Goal: Check status: Check status

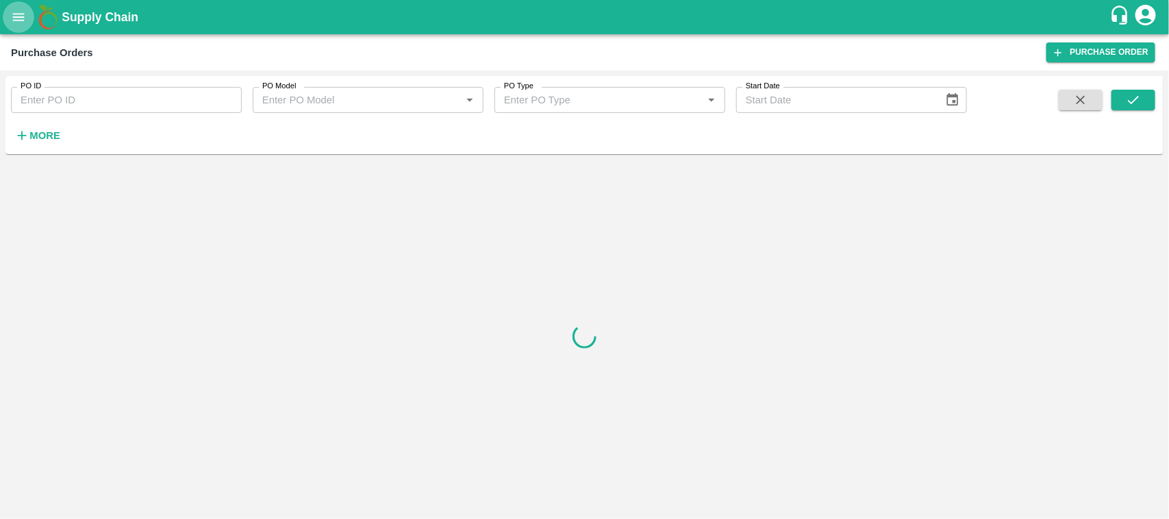
click at [22, 16] on icon "open drawer" at bounding box center [18, 17] width 15 height 15
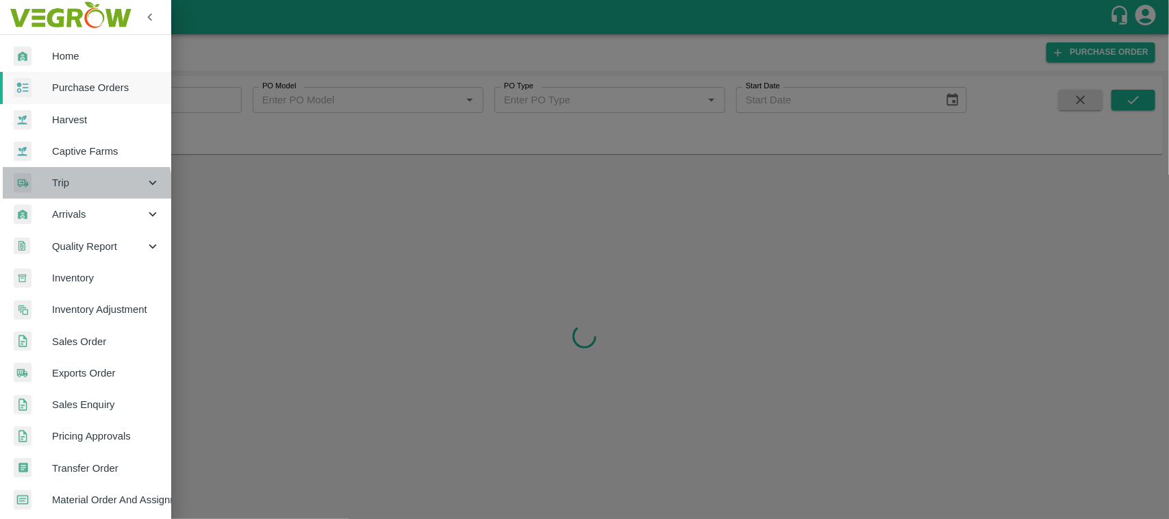
click at [71, 190] on div "Trip" at bounding box center [85, 182] width 171 height 31
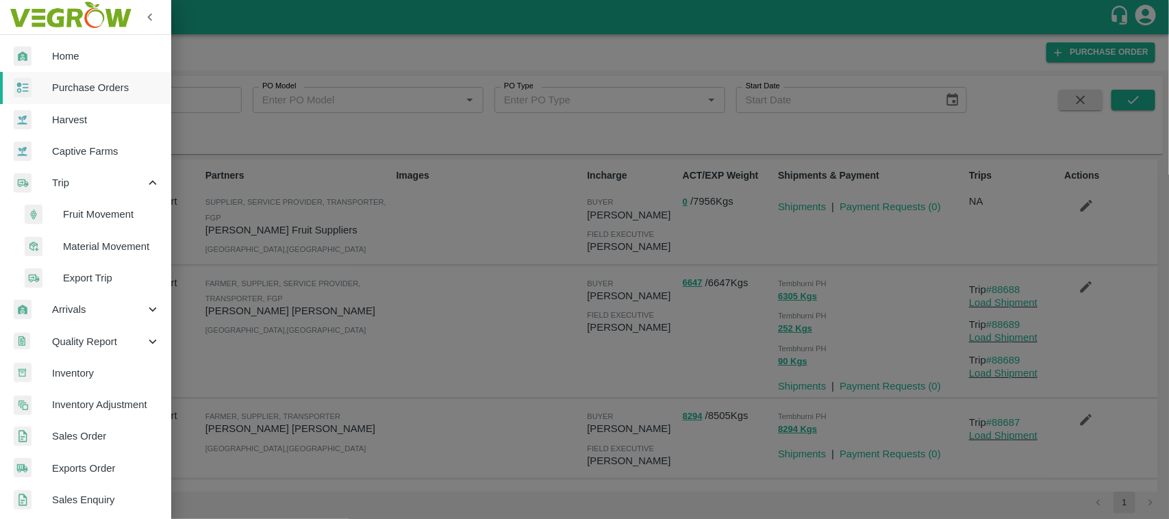
click at [76, 210] on span "Fruit Movement" at bounding box center [111, 214] width 97 height 15
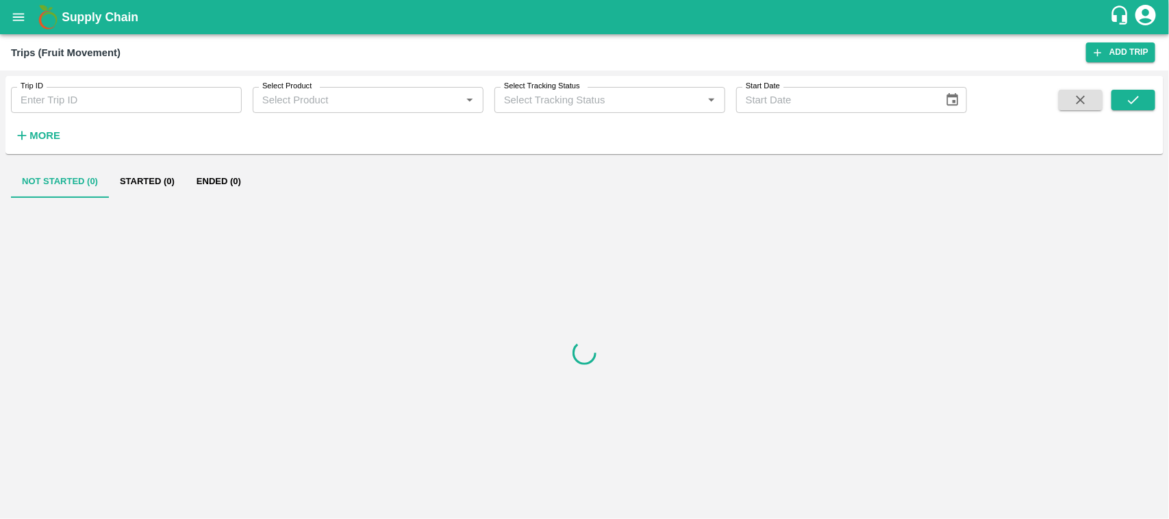
click at [62, 114] on div "More" at bounding box center [32, 130] width 64 height 34
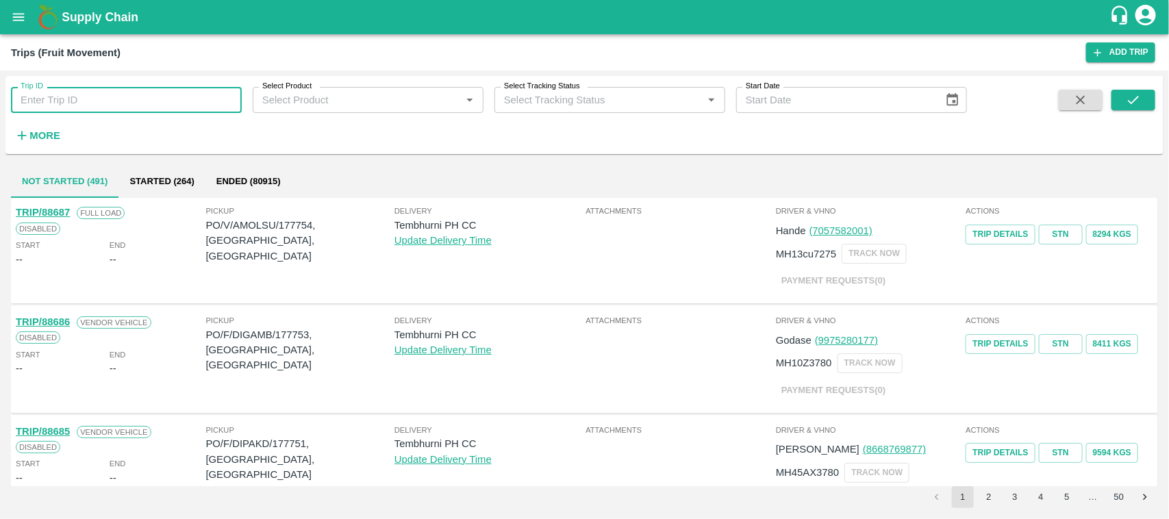
drag, startPoint x: 62, startPoint y: 114, endPoint x: 53, endPoint y: 97, distance: 18.4
click at [53, 97] on input "Trip ID" at bounding box center [126, 100] width 231 height 26
paste input "88580"
type input "88580"
click at [1141, 106] on icon "submit" at bounding box center [1133, 99] width 15 height 15
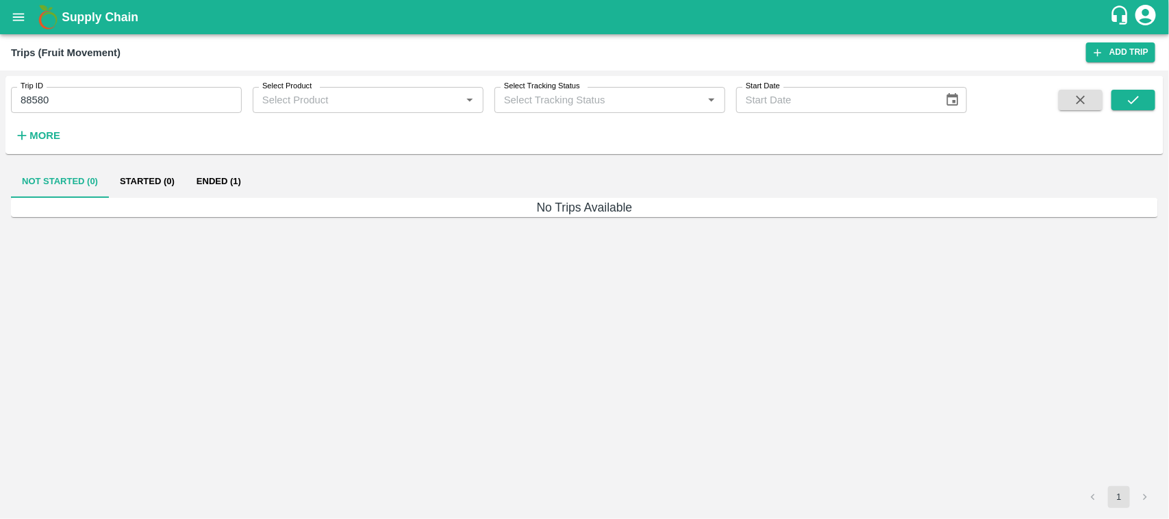
click at [210, 180] on button "Ended (1)" at bounding box center [219, 181] width 66 height 33
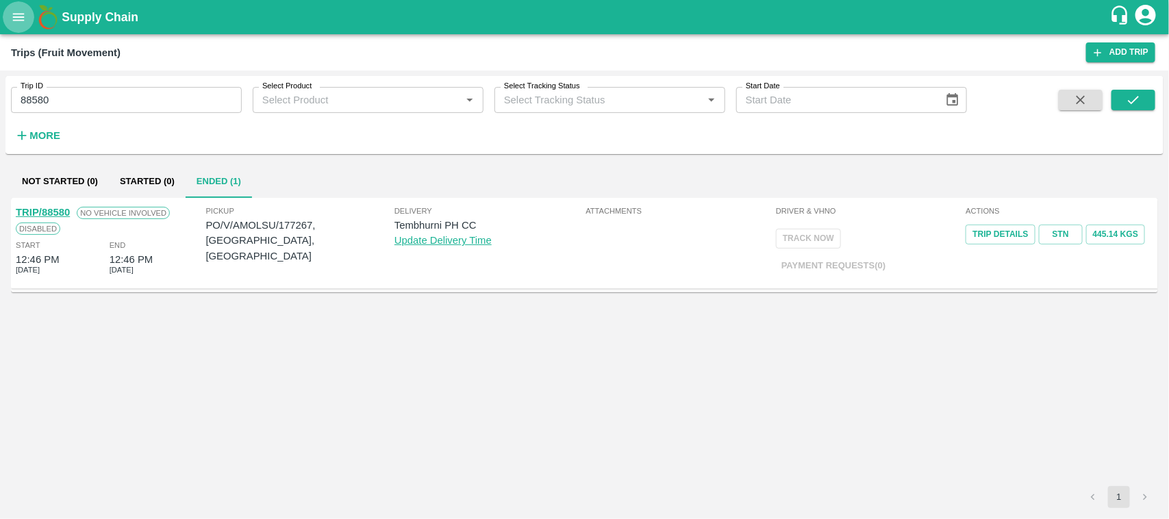
click at [14, 17] on icon "open drawer" at bounding box center [19, 17] width 12 height 8
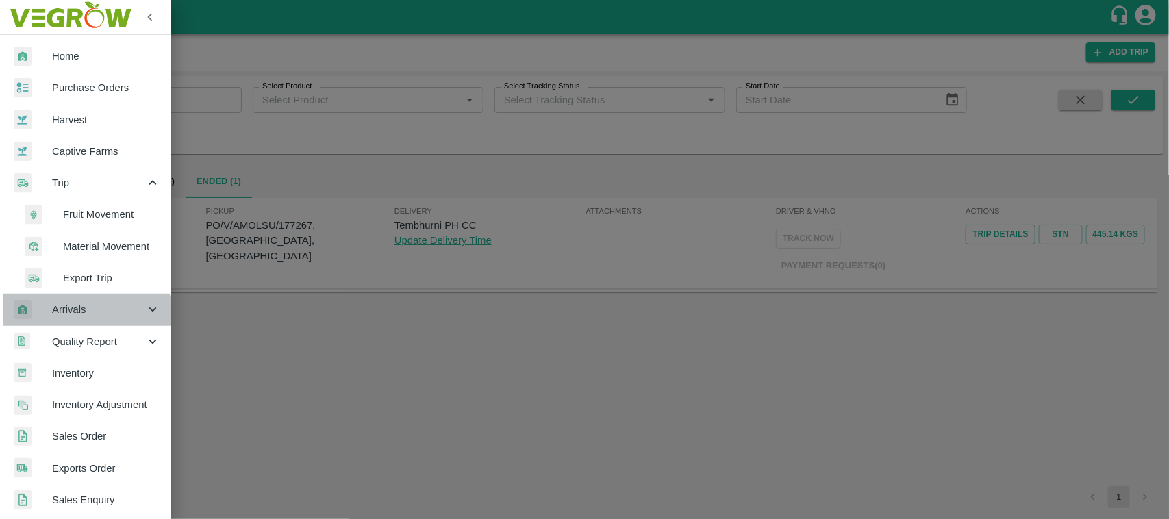
click at [86, 316] on span "Arrivals" at bounding box center [98, 309] width 93 height 15
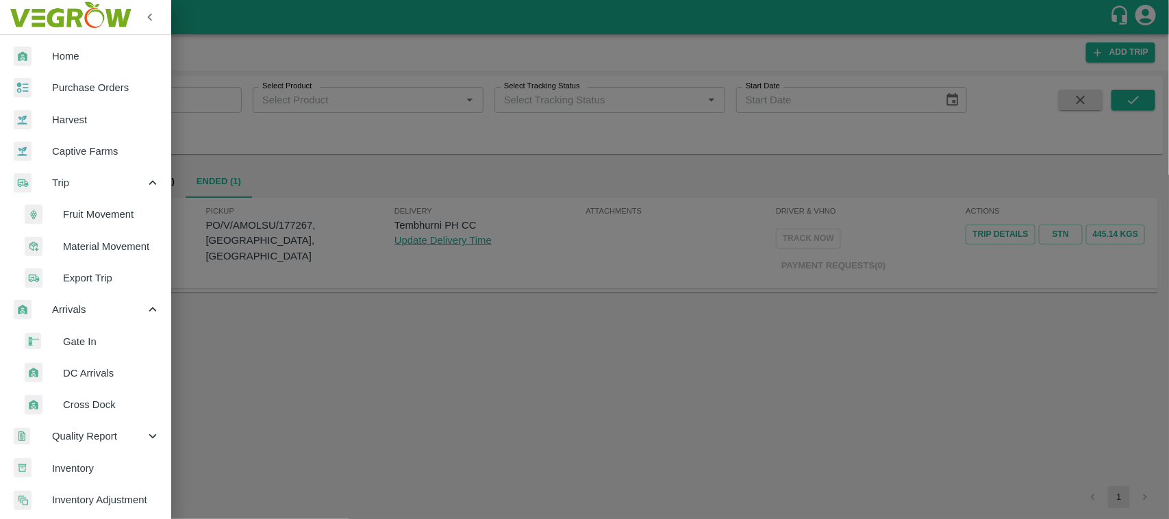
click at [89, 368] on span "DC Arrivals" at bounding box center [111, 373] width 97 height 15
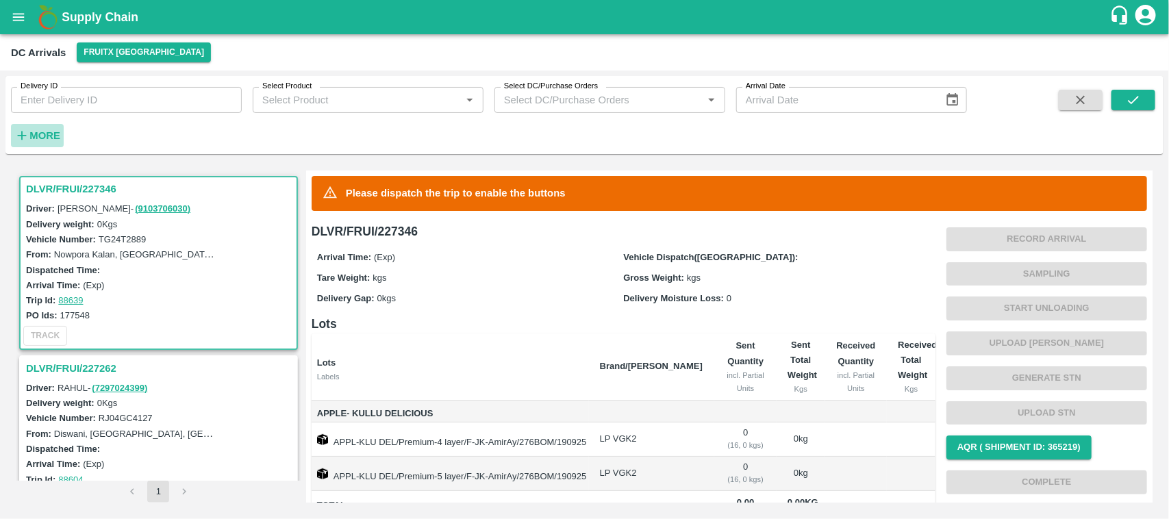
click at [45, 144] on h6 "More" at bounding box center [44, 136] width 31 height 18
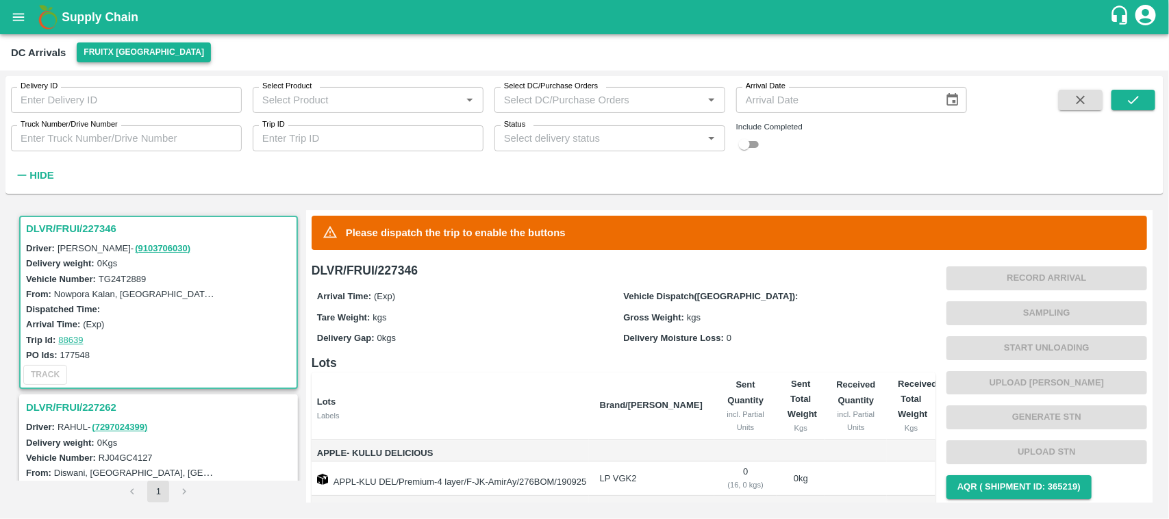
click at [134, 49] on button "FruitX [GEOGRAPHIC_DATA]" at bounding box center [144, 52] width 134 height 20
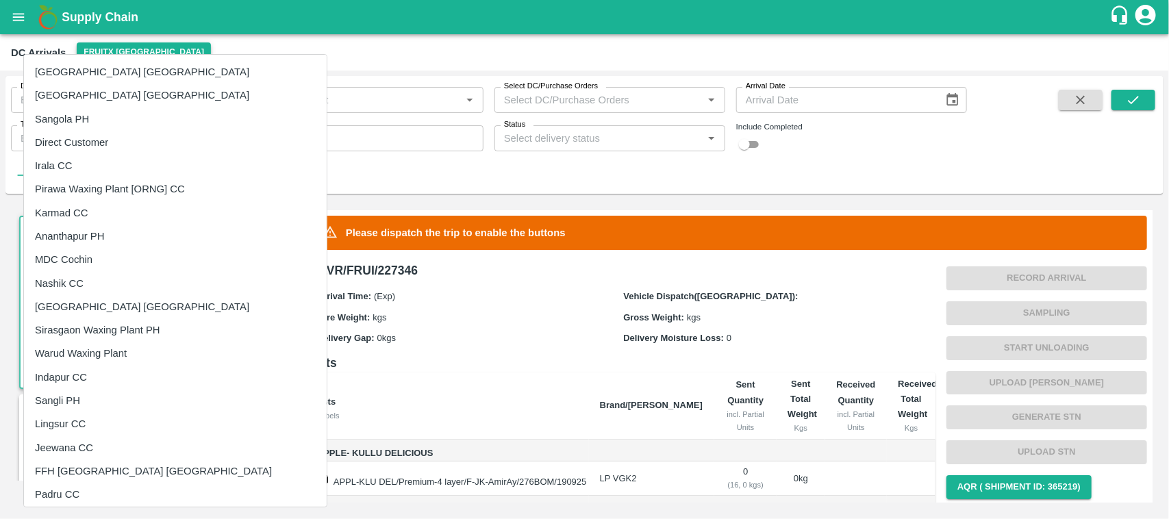
scroll to position [354, 0]
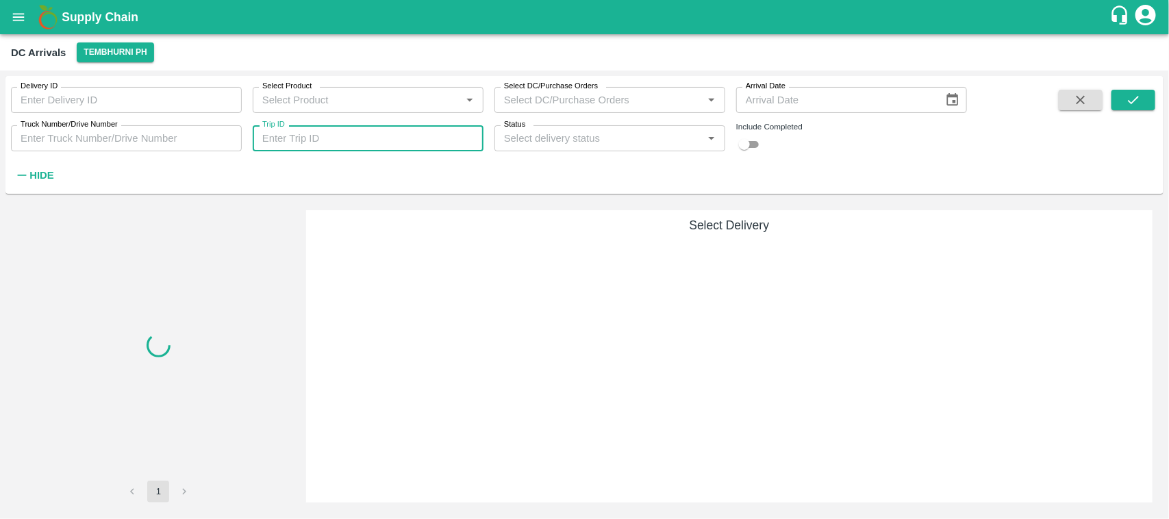
click at [316, 134] on input "Trip ID" at bounding box center [368, 138] width 231 height 26
paste input "88580"
type input "88580"
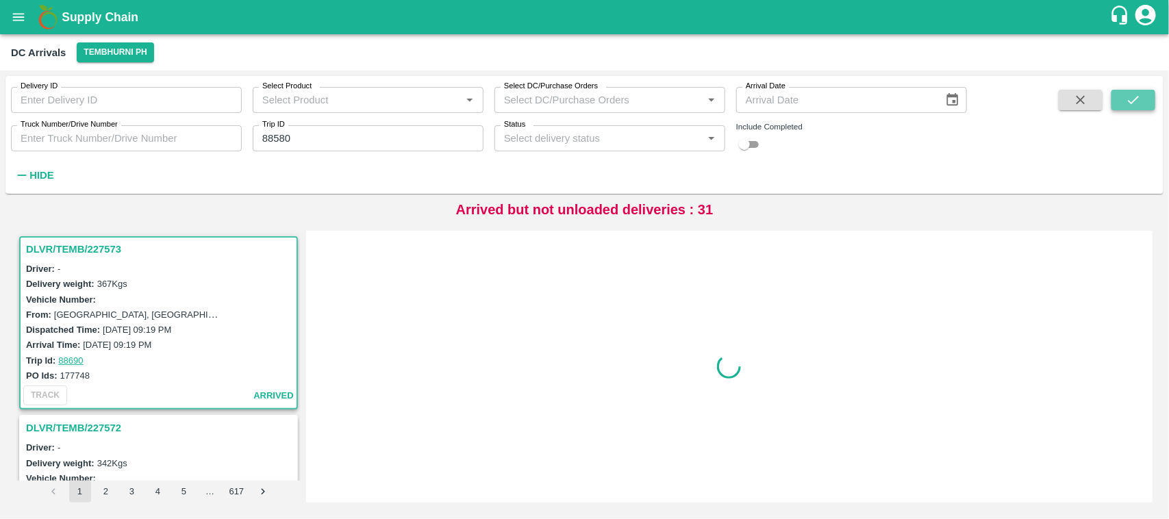
click at [1126, 103] on icon "submit" at bounding box center [1133, 99] width 15 height 15
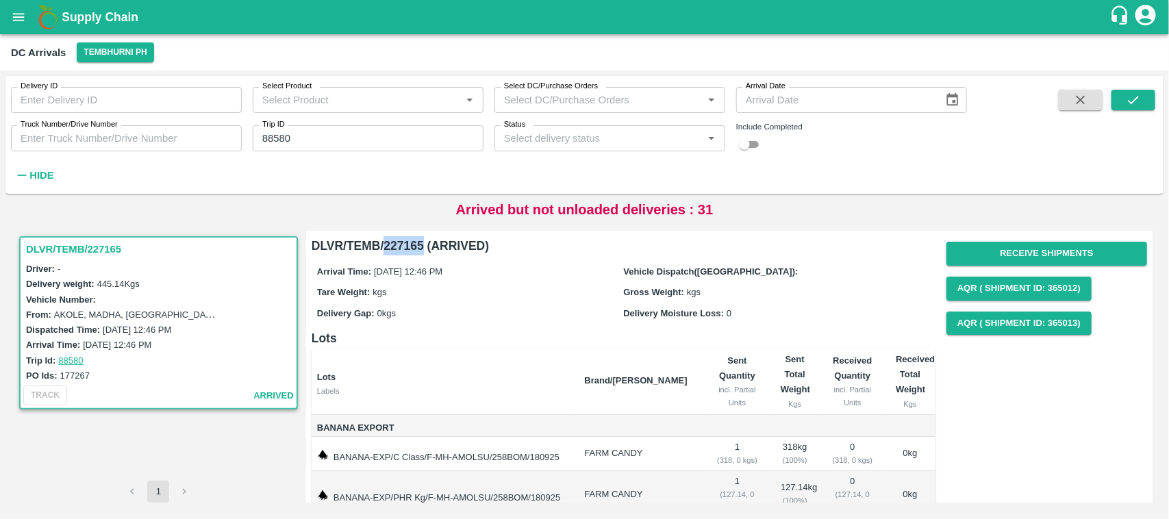
drag, startPoint x: 422, startPoint y: 249, endPoint x: 387, endPoint y: 249, distance: 35.6
click at [387, 249] on h6 "DLVR/TEMB/227165 (ARRIVED)" at bounding box center [624, 245] width 624 height 19
copy h6 "227165"
click at [227, 339] on div "Arrival Time: [DATE] 12:46 PM" at bounding box center [160, 344] width 269 height 15
drag, startPoint x: 305, startPoint y: 138, endPoint x: 164, endPoint y: 171, distance: 144.3
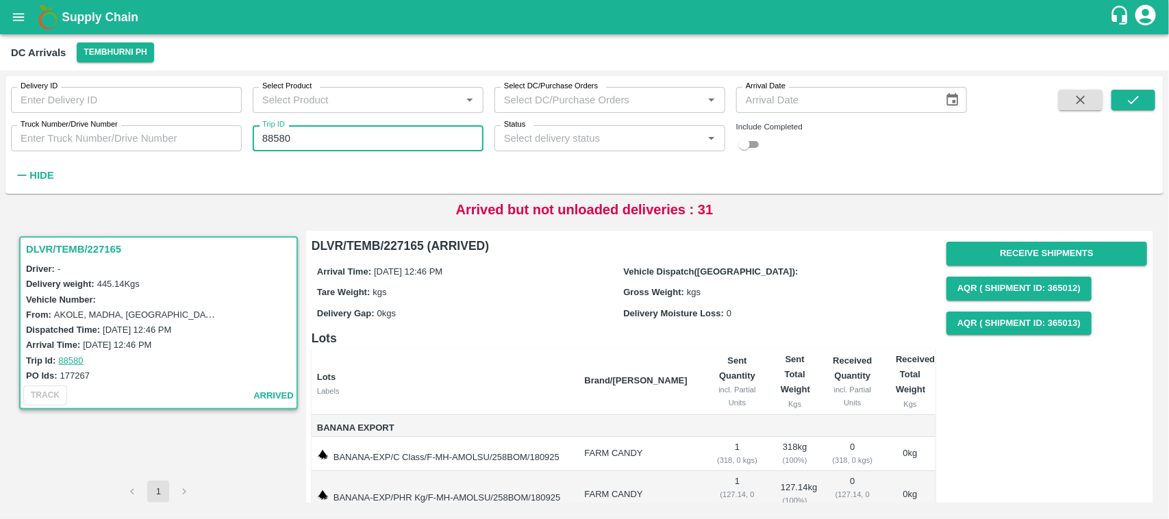
click at [164, 171] on div "Delivery ID Delivery ID Select Product Select Product   * Select DC/Purchase Or…" at bounding box center [483, 131] width 967 height 111
